Goal: Find specific page/section: Find specific page/section

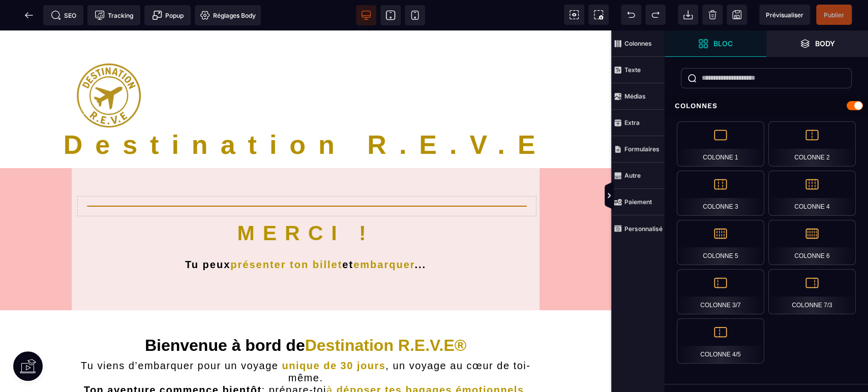
click at [413, 13] on icon at bounding box center [415, 15] width 10 height 10
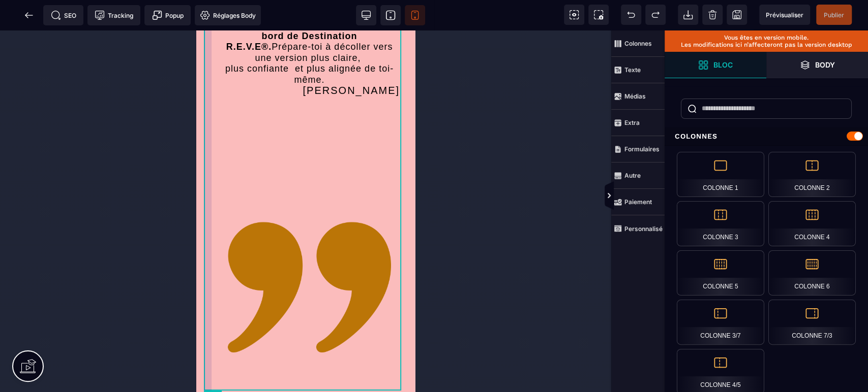
scroll to position [3338, 0]
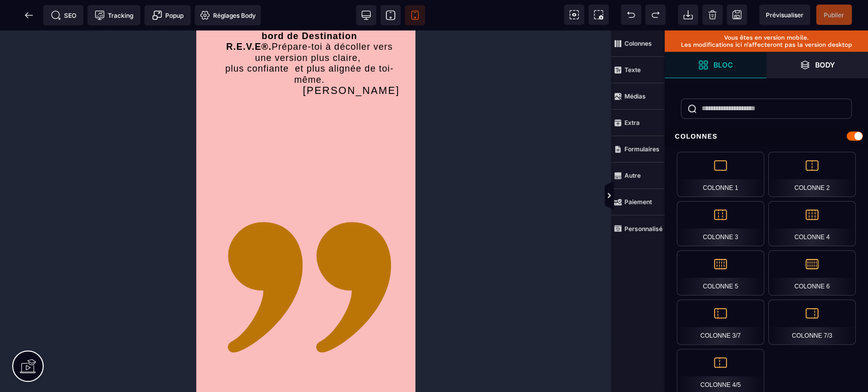
click at [24, 21] on span at bounding box center [29, 15] width 20 height 20
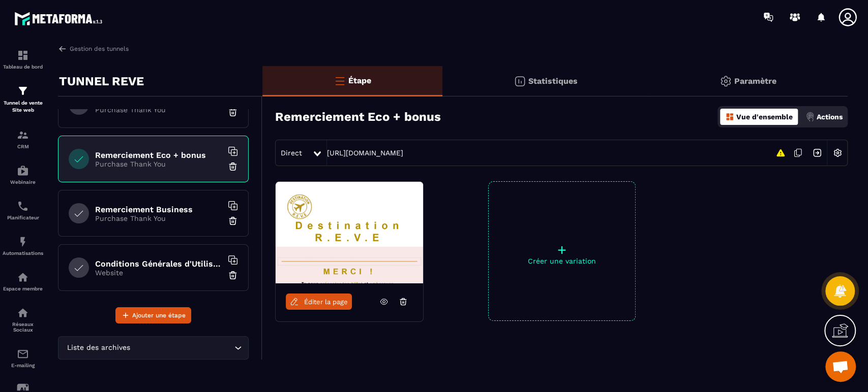
scroll to position [301, 0]
click at [158, 209] on h6 "Remerciement Business" at bounding box center [158, 209] width 127 height 10
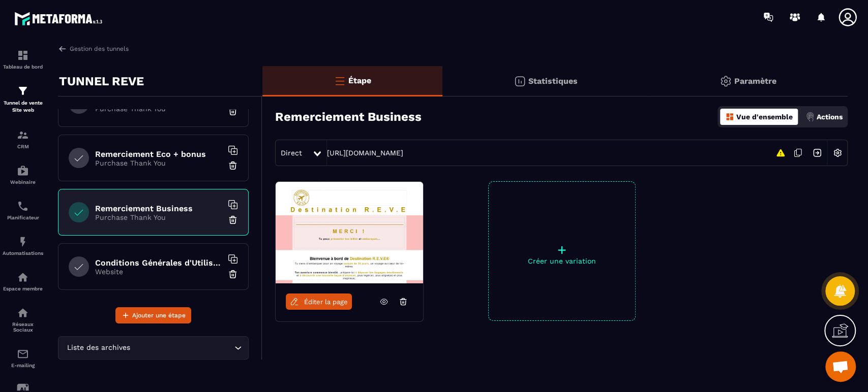
click at [326, 299] on span "Éditer la page" at bounding box center [326, 302] width 44 height 8
